Goal: Browse casually

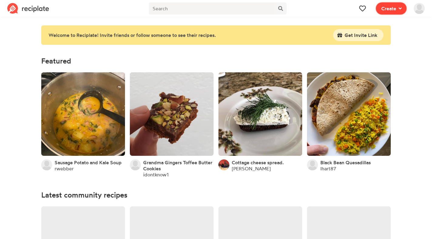
click at [388, 7] on span "Create" at bounding box center [388, 8] width 15 height 7
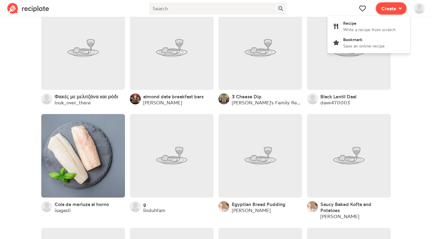
scroll to position [213, 0]
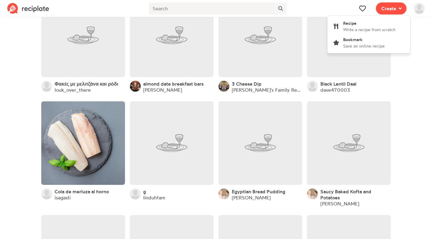
click at [425, 12] on span at bounding box center [419, 8] width 18 height 17
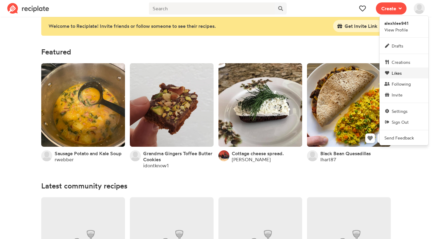
scroll to position [0, 0]
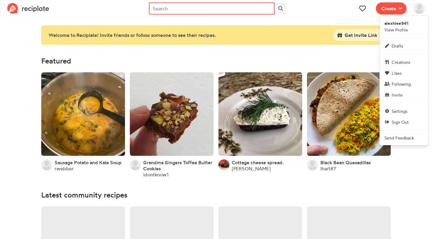
click at [196, 7] on input "text" at bounding box center [212, 8] width 126 height 12
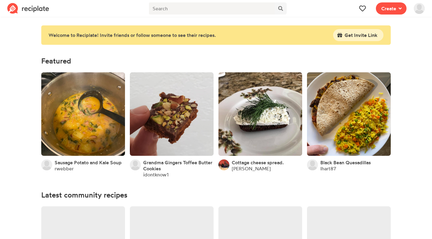
drag, startPoint x: 115, startPoint y: 34, endPoint x: 230, endPoint y: 38, distance: 114.6
click at [230, 38] on div "Welcome to Reciplate! Invite friends or follow someone to see their recipes." at bounding box center [186, 35] width 277 height 7
drag, startPoint x: 225, startPoint y: 37, endPoint x: 100, endPoint y: 35, distance: 125.2
click at [100, 35] on div "Welcome to Reciplate! Invite friends or follow someone to see their recipes." at bounding box center [186, 35] width 277 height 7
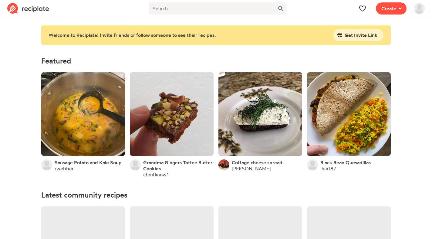
click at [100, 35] on div "Welcome to Reciplate! Invite friends or follow someone to see their recipes." at bounding box center [186, 35] width 277 height 7
drag, startPoint x: 100, startPoint y: 35, endPoint x: 217, endPoint y: 38, distance: 117.7
click at [217, 38] on div "Welcome to Reciplate! Invite friends or follow someone to see their recipes." at bounding box center [186, 35] width 277 height 7
click at [87, 125] on link at bounding box center [83, 114] width 84 height 84
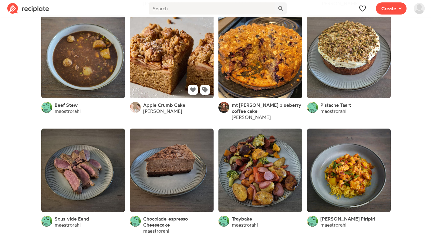
scroll to position [761, 0]
